Goal: Obtain resource: Download file/media

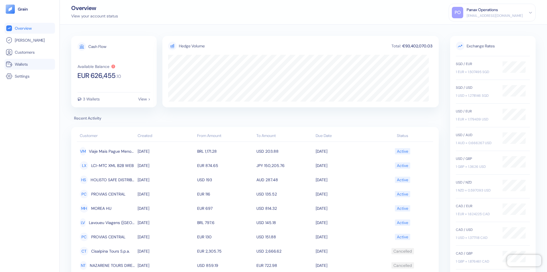
click at [30, 64] on link "Wallets" at bounding box center [30, 64] width 48 height 7
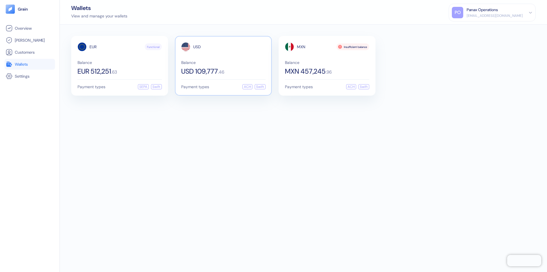
click at [197, 47] on span "USD" at bounding box center [197, 47] width 8 height 4
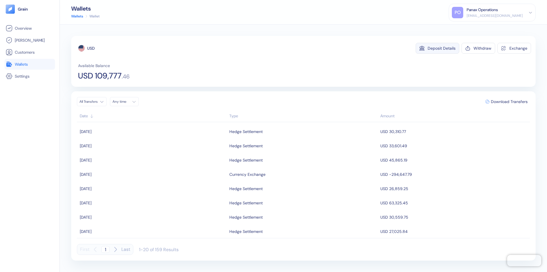
click at [442, 48] on div "Deposit Details" at bounding box center [442, 48] width 28 height 4
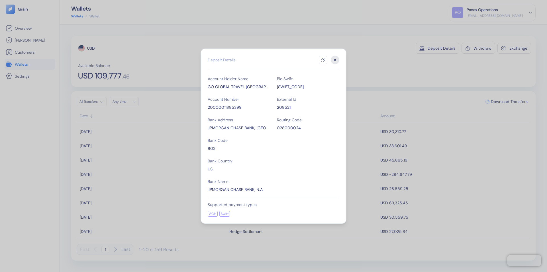
click at [323, 60] on icon "button" at bounding box center [323, 60] width 5 height 5
click at [335, 60] on icon "button" at bounding box center [335, 60] width 2 height 2
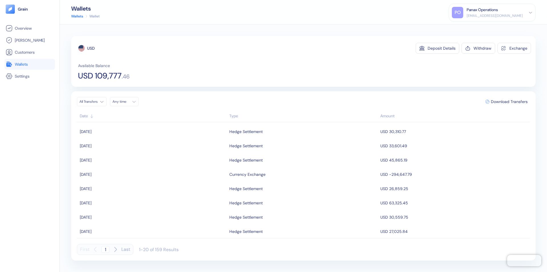
click at [126, 101] on div "Any time" at bounding box center [121, 101] width 17 height 5
click at [125, 147] on button "16" at bounding box center [125, 146] width 7 height 7
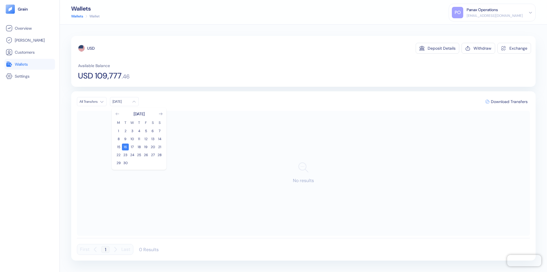
click at [117, 114] on icon "Go to previous month" at bounding box center [117, 114] width 3 height 2
click at [160, 147] on button "17" at bounding box center [159, 146] width 7 height 7
click at [91, 48] on div "USD" at bounding box center [90, 48] width 7 height 6
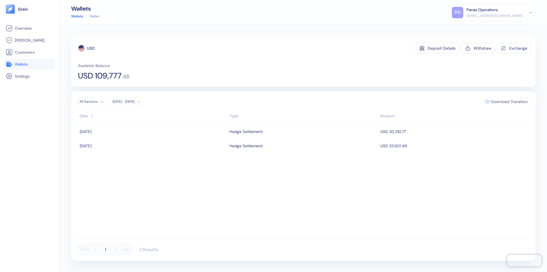
click at [509, 101] on span "Download Transfers" at bounding box center [509, 101] width 37 height 4
click at [30, 64] on link "Wallets" at bounding box center [30, 64] width 48 height 7
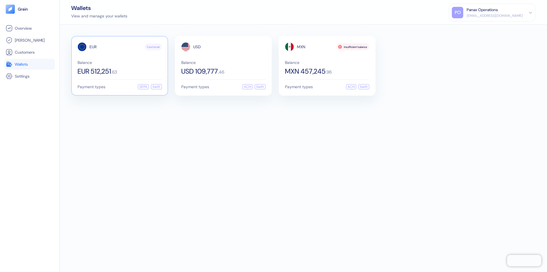
click at [93, 47] on span "EUR" at bounding box center [92, 47] width 7 height 4
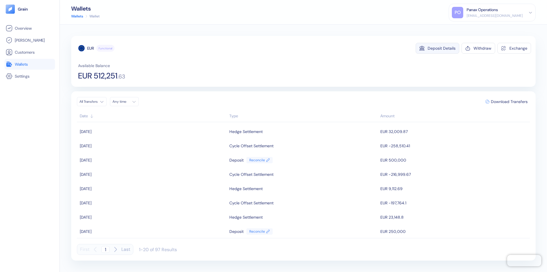
click at [442, 48] on div "Deposit Details" at bounding box center [442, 48] width 28 height 4
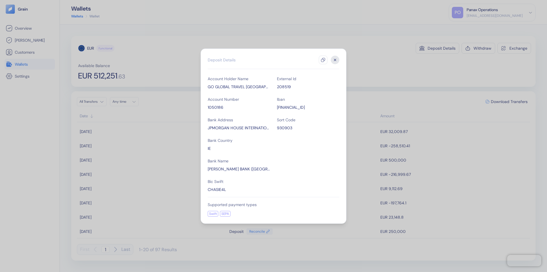
click at [323, 60] on icon "button" at bounding box center [323, 60] width 5 height 5
click at [335, 60] on icon "button" at bounding box center [335, 60] width 2 height 2
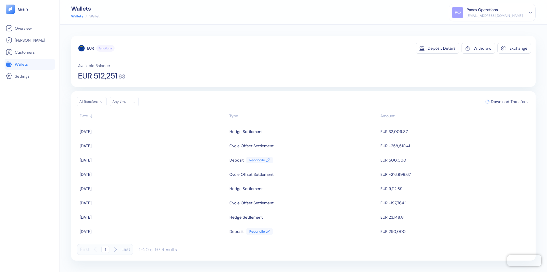
click at [126, 101] on div "Any time" at bounding box center [121, 101] width 17 height 5
click at [125, 147] on button "16" at bounding box center [125, 146] width 7 height 7
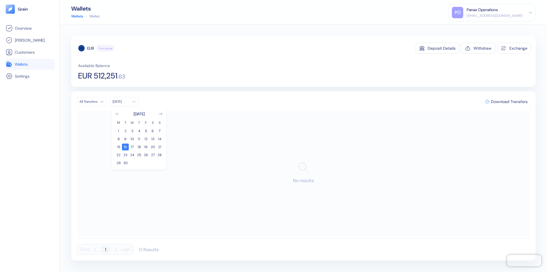
click at [117, 114] on icon "Go to previous month" at bounding box center [117, 114] width 3 height 2
click at [160, 147] on button "17" at bounding box center [159, 146] width 7 height 7
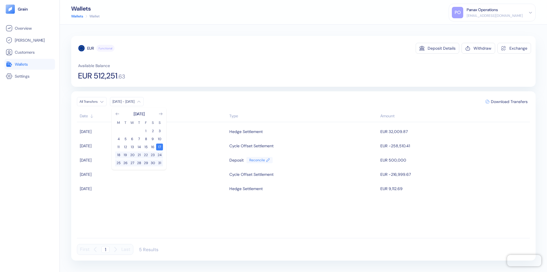
click at [91, 48] on div "EUR" at bounding box center [90, 48] width 7 height 6
click at [509, 101] on span "Download Transfers" at bounding box center [509, 101] width 37 height 4
click at [30, 64] on link "Wallets" at bounding box center [30, 64] width 48 height 7
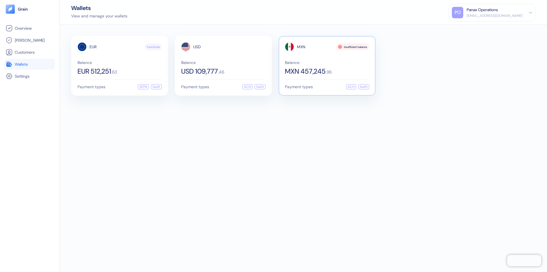
click at [301, 47] on span "MXN" at bounding box center [301, 47] width 9 height 4
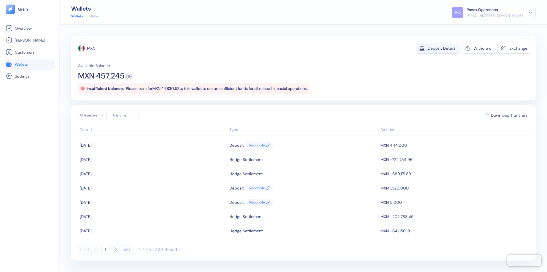
click at [442, 48] on div "Deposit Details" at bounding box center [442, 48] width 28 height 4
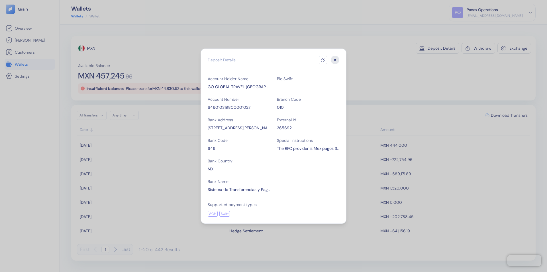
click at [323, 60] on icon "button" at bounding box center [323, 60] width 5 height 5
click at [335, 60] on icon "button" at bounding box center [335, 60] width 2 height 2
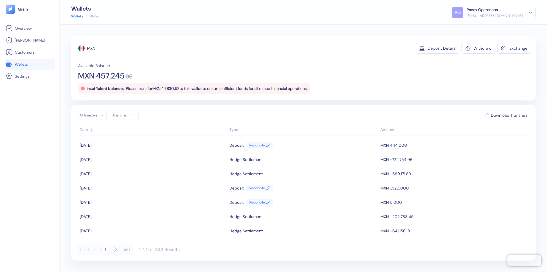
click at [126, 115] on div "Any time" at bounding box center [121, 115] width 17 height 5
click at [125, 160] on button "16" at bounding box center [125, 160] width 7 height 7
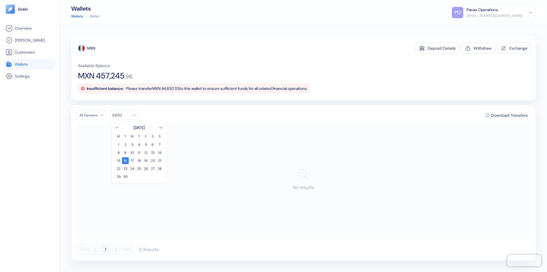
click at [117, 127] on icon "Go to previous month" at bounding box center [117, 127] width 3 height 2
click at [160, 160] on button "17" at bounding box center [159, 160] width 7 height 7
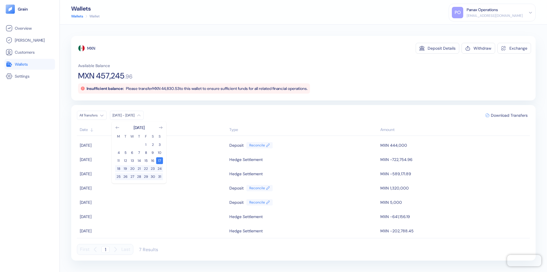
click at [91, 48] on div "MXN" at bounding box center [91, 48] width 8 height 6
click at [509, 115] on span "Download Transfers" at bounding box center [509, 115] width 37 height 4
click at [498, 13] on div "Panax Operations" at bounding box center [482, 10] width 31 height 6
click at [475, 28] on div "Sign Out" at bounding box center [467, 28] width 16 height 6
